Goal: Transaction & Acquisition: Book appointment/travel/reservation

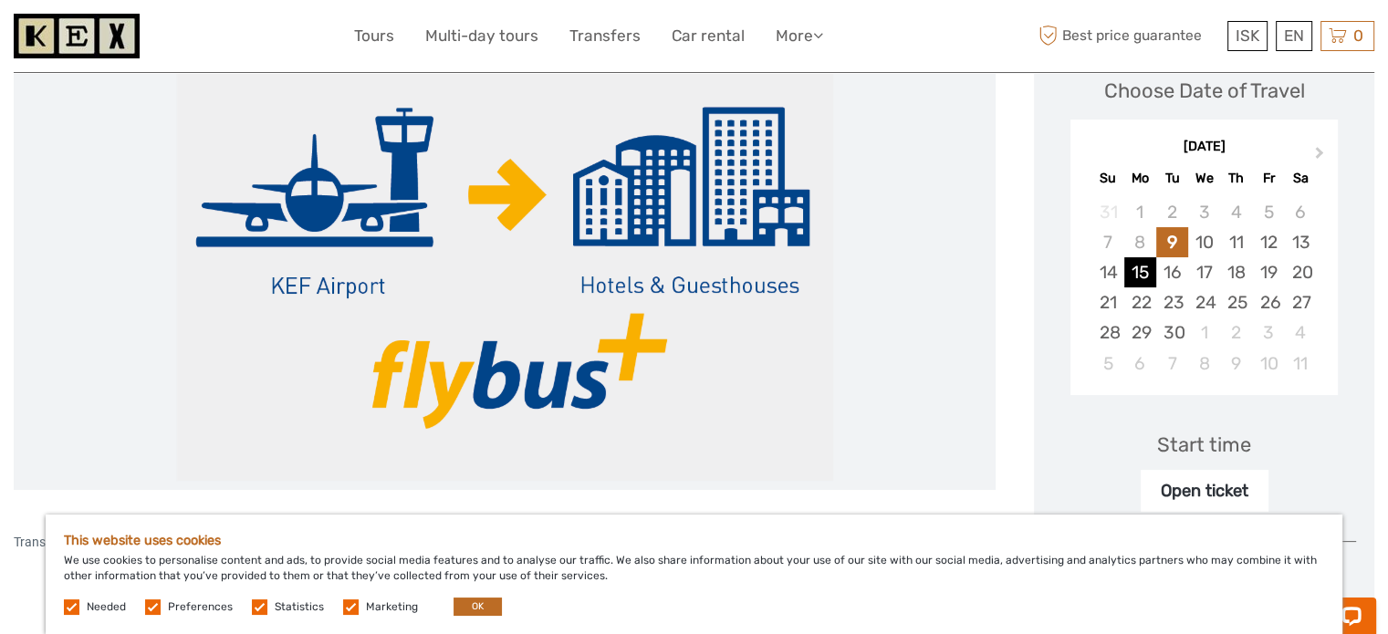
click at [1142, 277] on div "15" at bounding box center [1140, 272] width 32 height 30
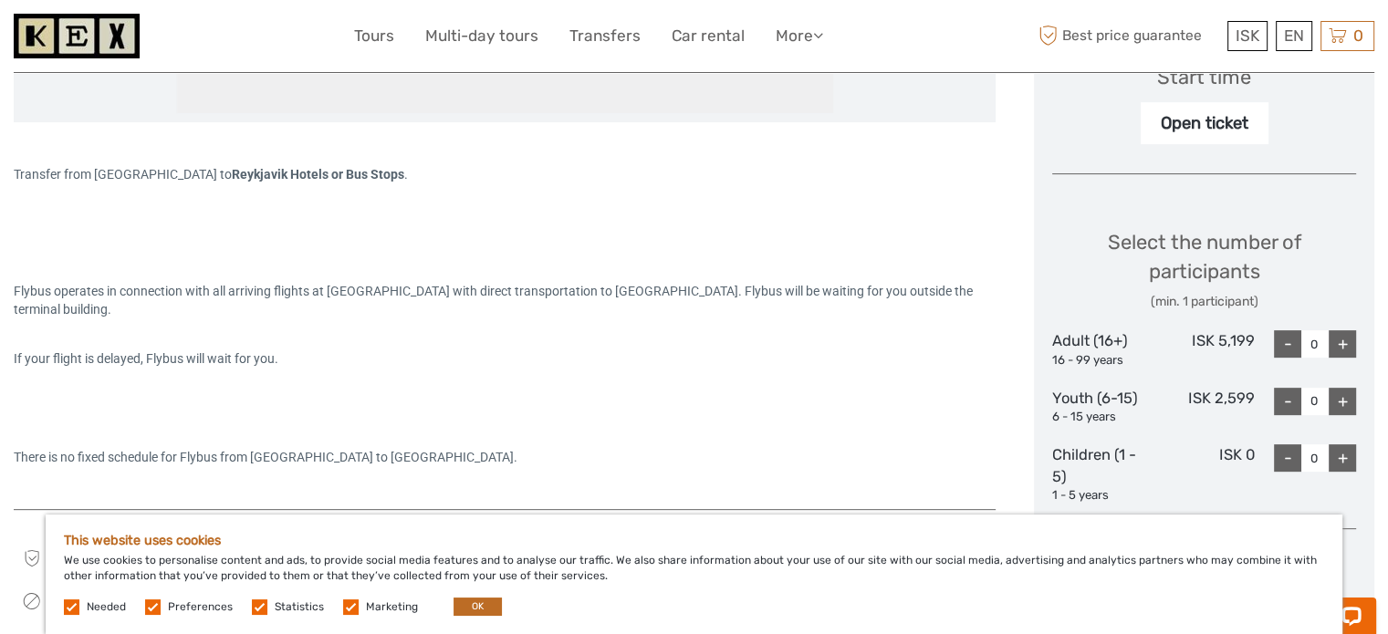
scroll to position [730, 0]
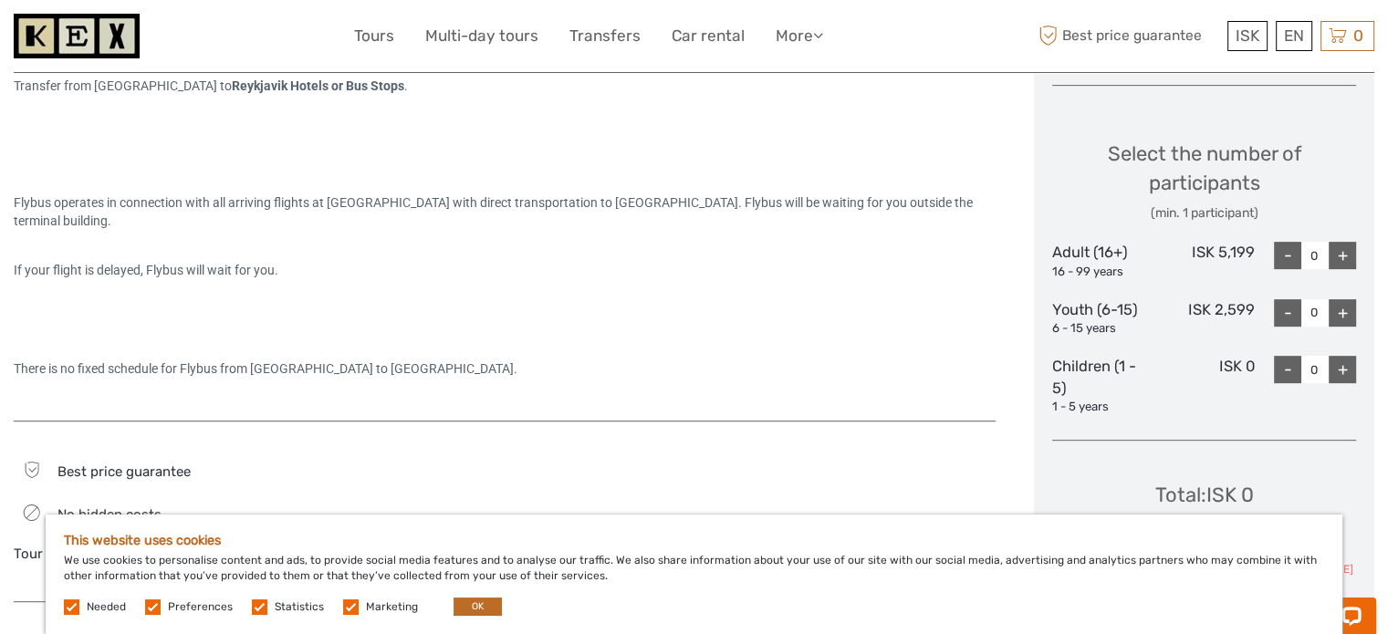
click at [1348, 258] on div "+" at bounding box center [1342, 255] width 27 height 27
type input "1"
click at [488, 608] on button "OK" at bounding box center [478, 607] width 48 height 18
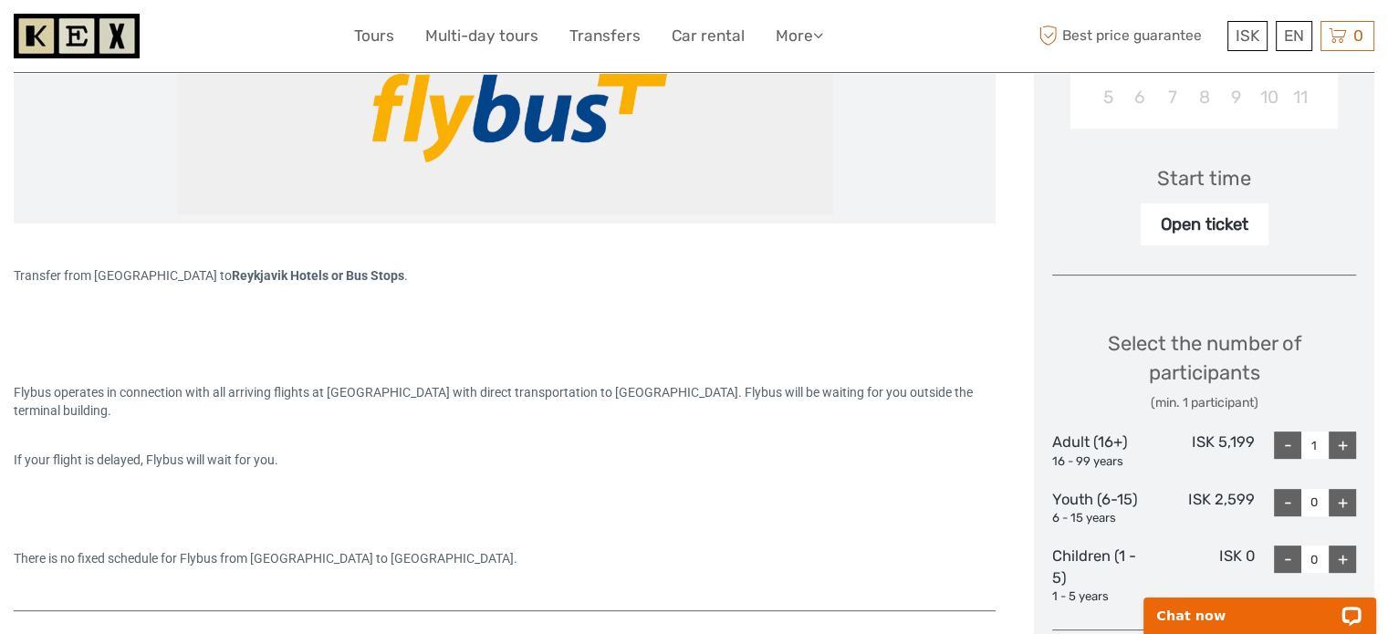
scroll to position [365, 0]
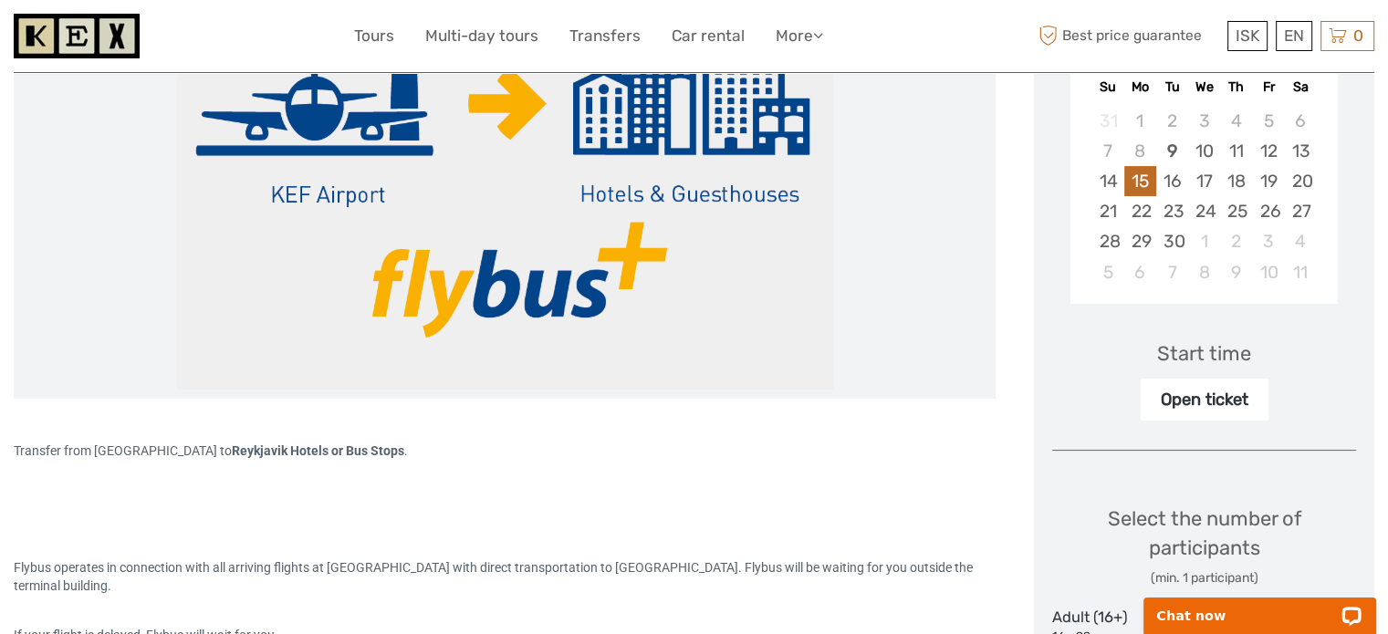
click at [1206, 353] on div "Start time" at bounding box center [1204, 354] width 94 height 28
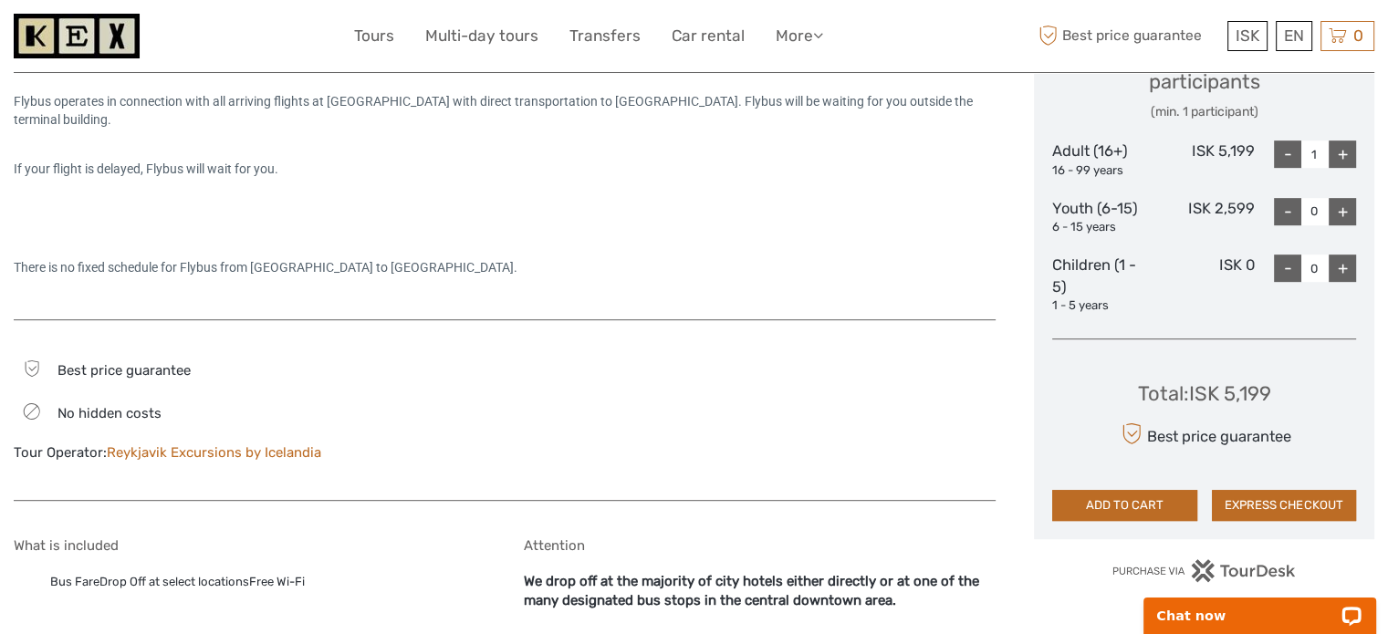
scroll to position [1095, 0]
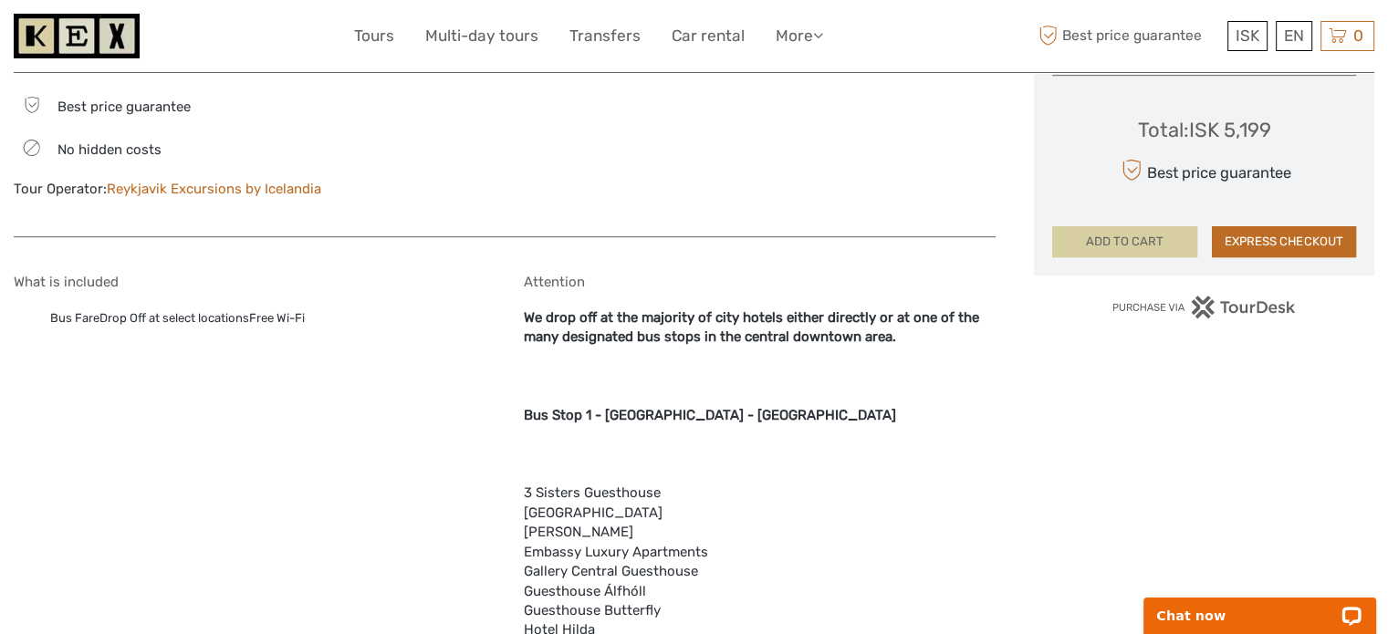
click at [1140, 244] on button "ADD TO CART" at bounding box center [1124, 241] width 144 height 31
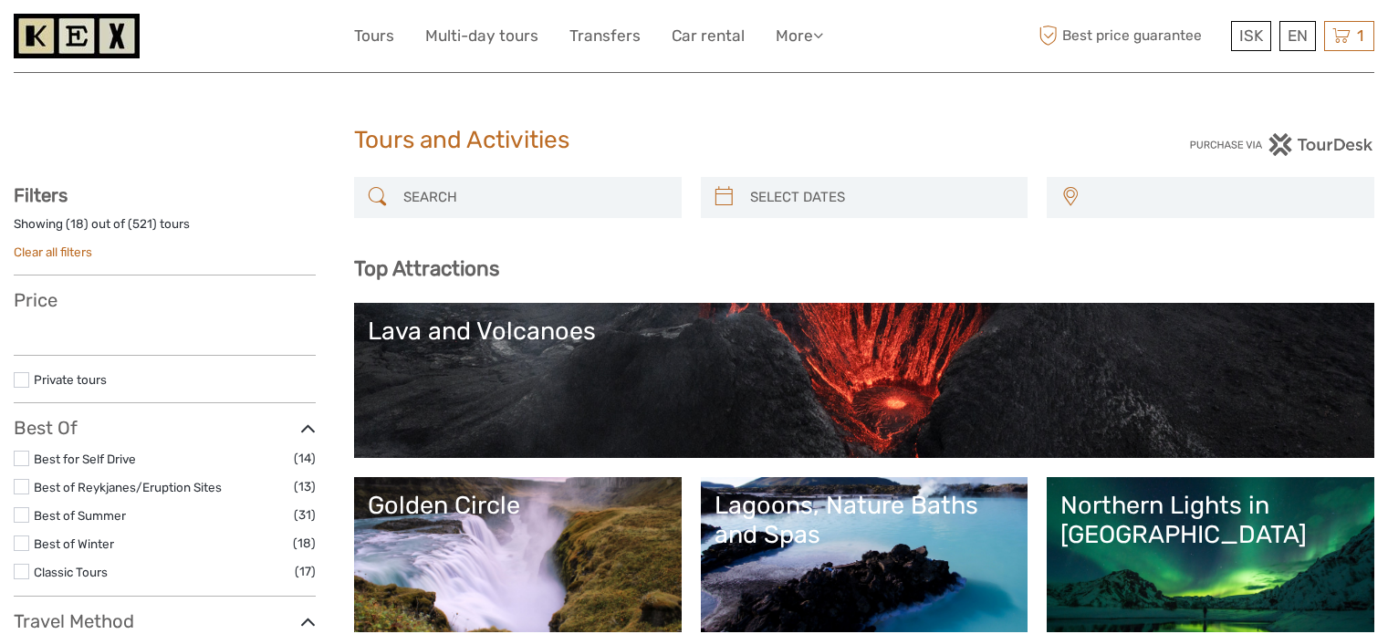
select select
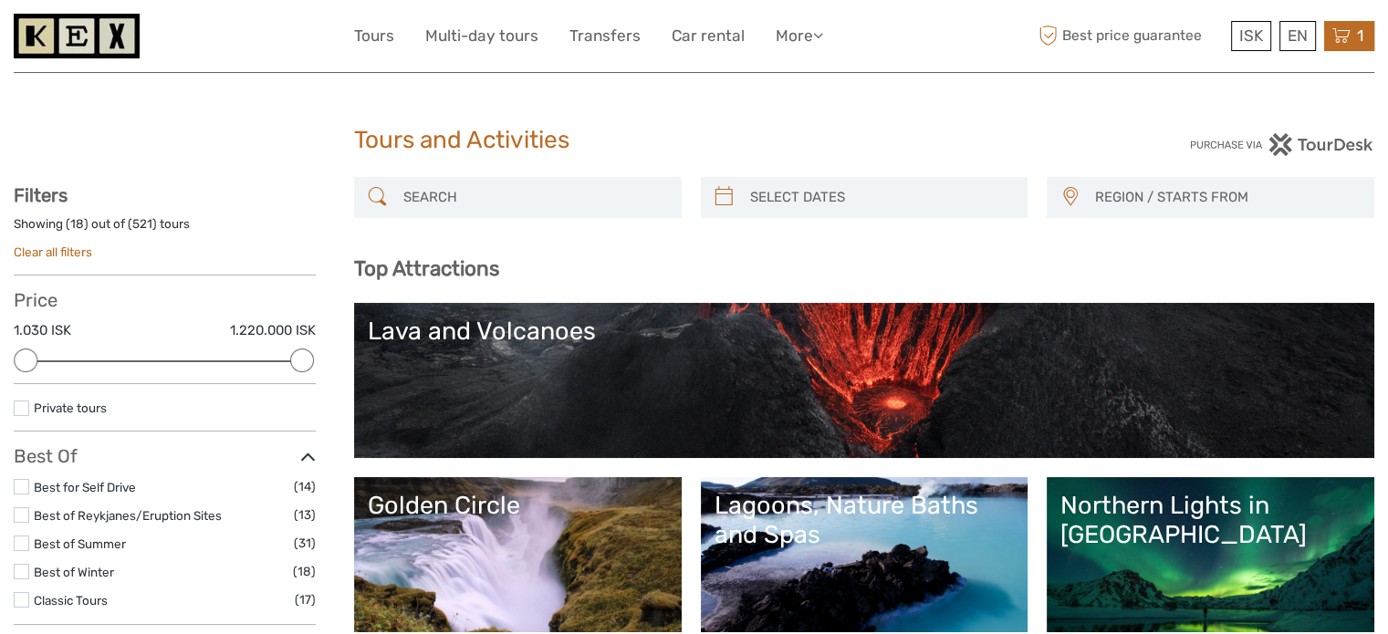
click at [1340, 37] on icon at bounding box center [1342, 36] width 18 height 23
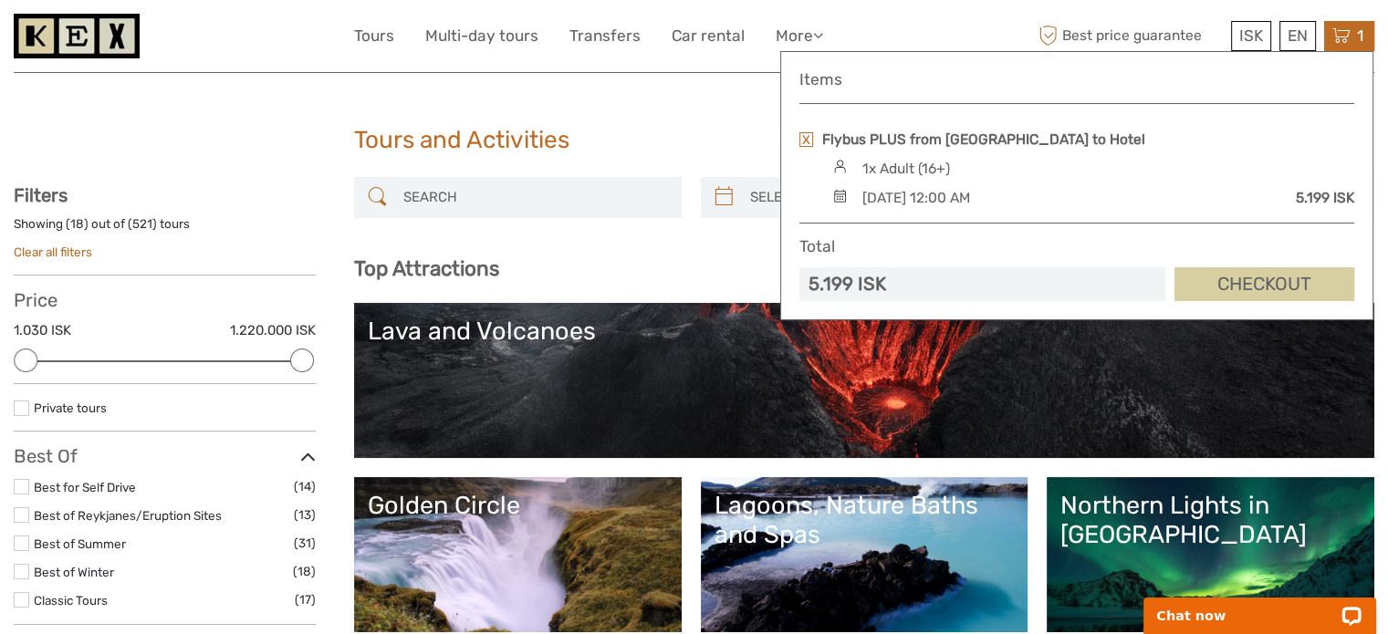
click at [1240, 286] on link "Checkout" at bounding box center [1265, 284] width 180 height 34
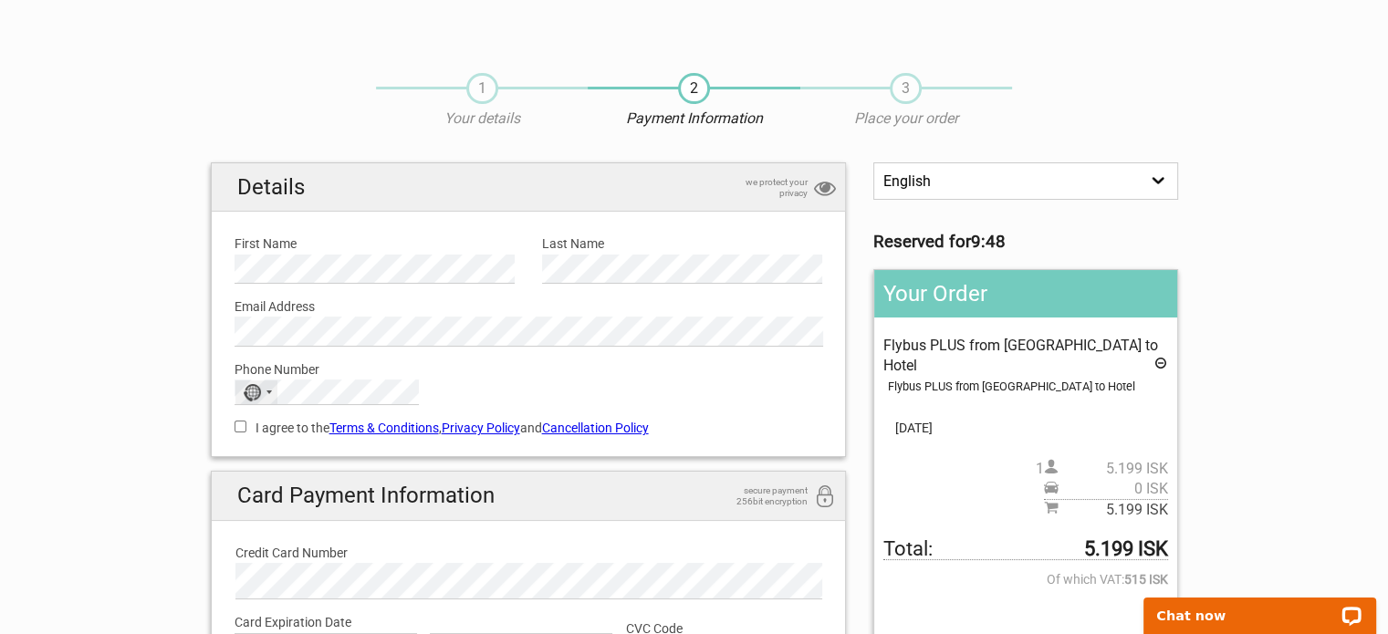
click at [268, 391] on div "Selected country" at bounding box center [269, 393] width 5 height 4
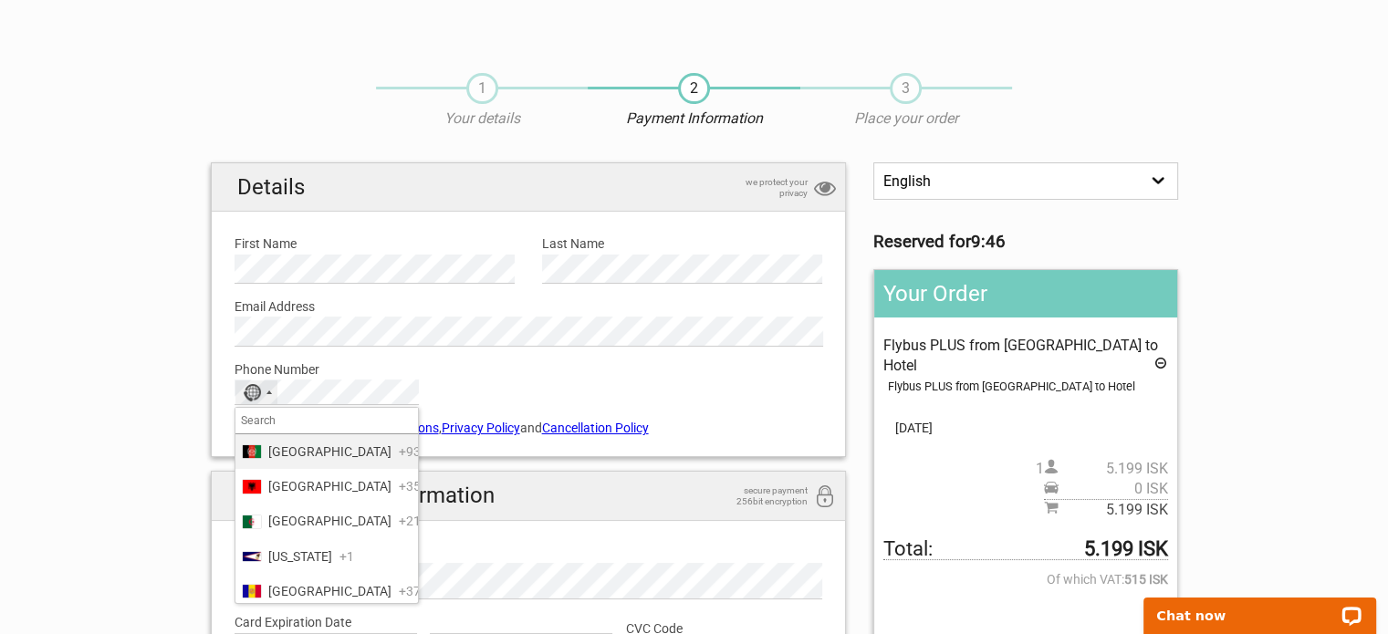
click at [296, 411] on input "Search" at bounding box center [326, 421] width 183 height 26
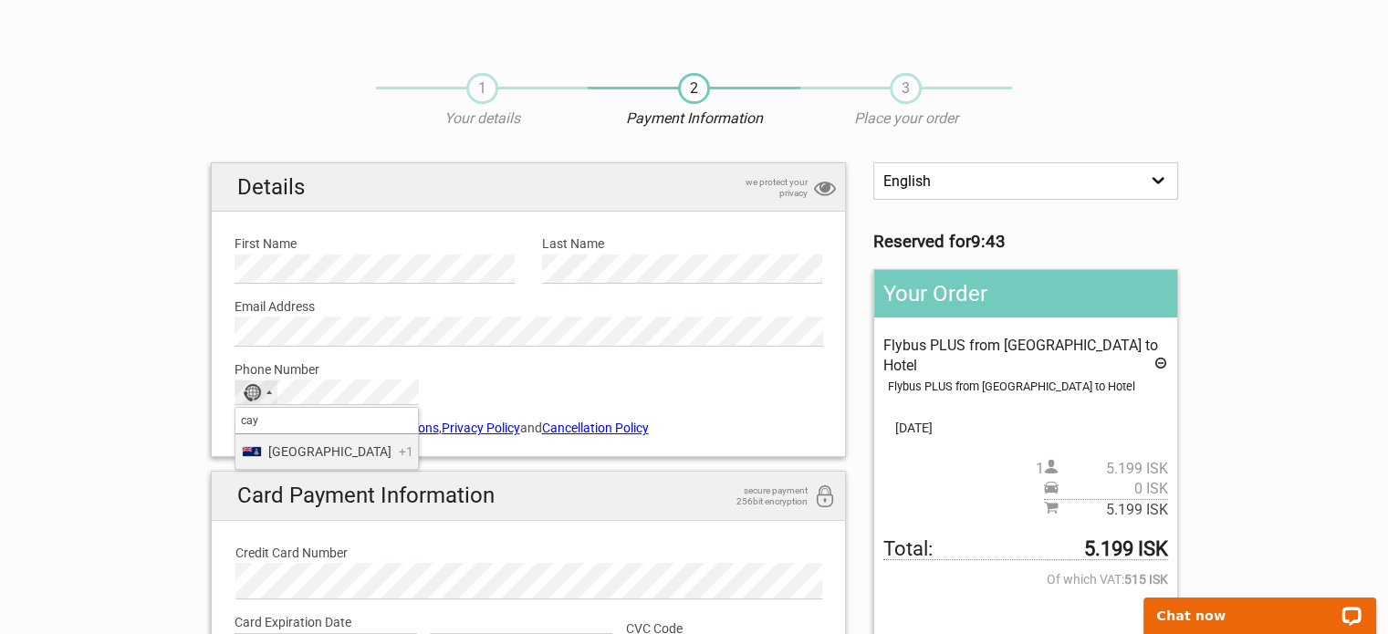
type input "cay"
click at [301, 453] on span "[GEOGRAPHIC_DATA]" at bounding box center [329, 452] width 123 height 20
click at [235, 425] on input "I agree to the Terms & Conditions , Privacy Policy and Cancellation Policy" at bounding box center [241, 427] width 12 height 12
checkbox input "true"
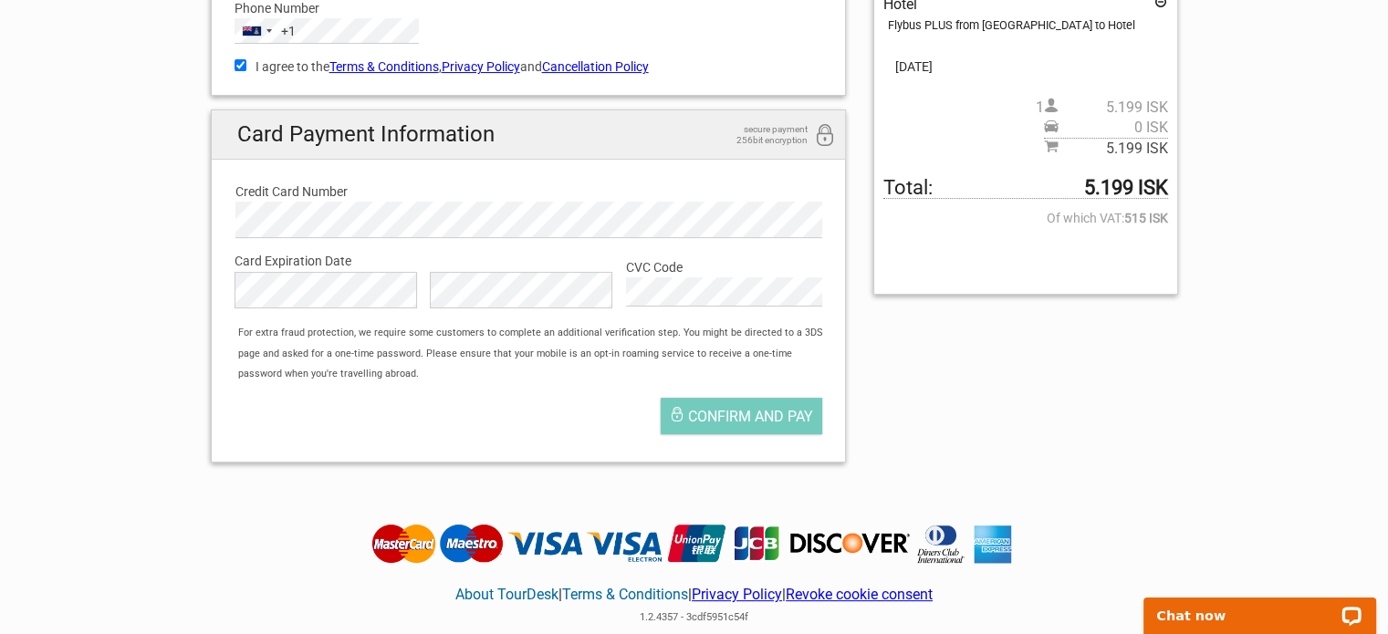
scroll to position [365, 0]
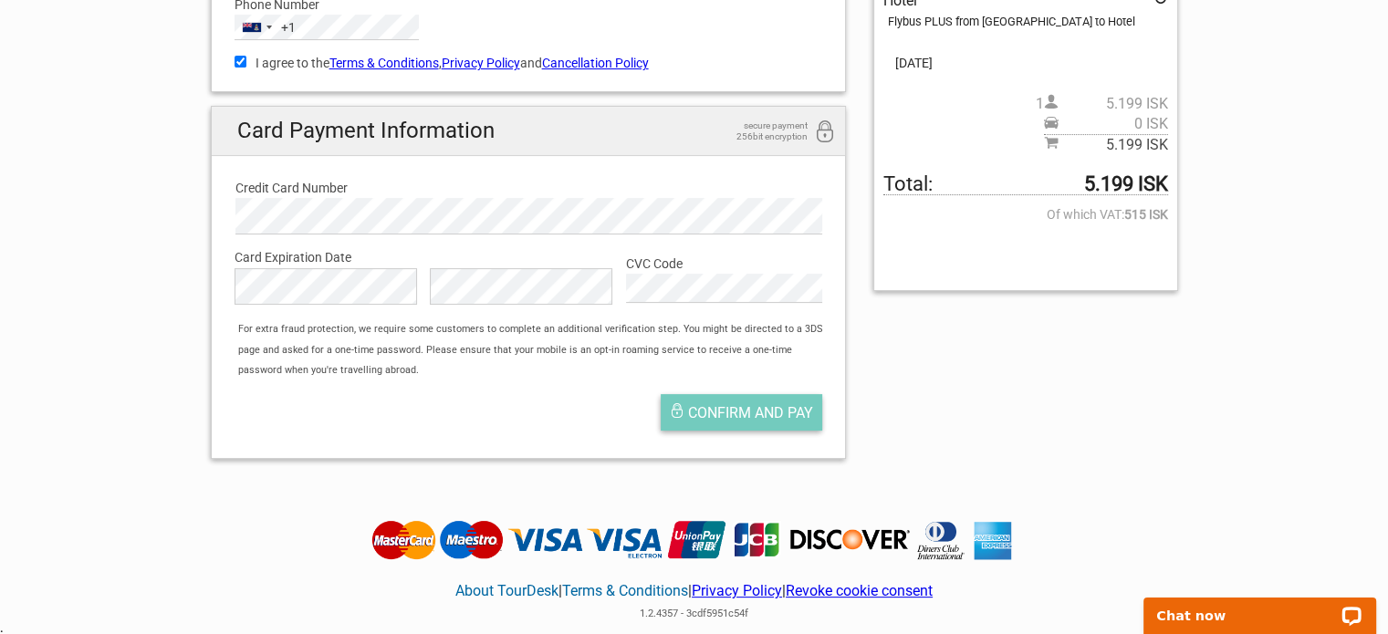
click at [752, 421] on button "Confirm and pay" at bounding box center [742, 412] width 162 height 37
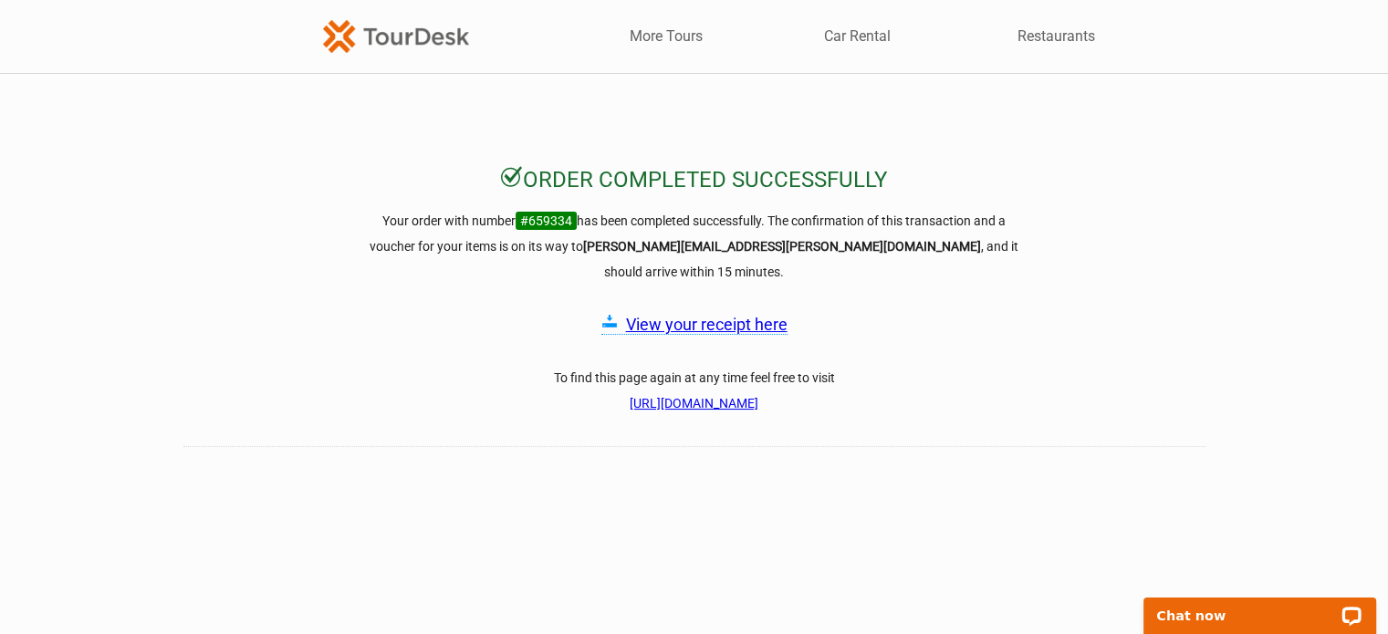
click at [737, 315] on link "View your receipt here" at bounding box center [707, 324] width 162 height 19
click at [559, 213] on span "#659334" at bounding box center [546, 221] width 61 height 18
click at [730, 396] on link "https://checkout.tourdesk.is/Complete/Order/659334/2841364cf393ed03d701de45b5eb…" at bounding box center [694, 403] width 129 height 15
